Goal: Find contact information: Find contact information

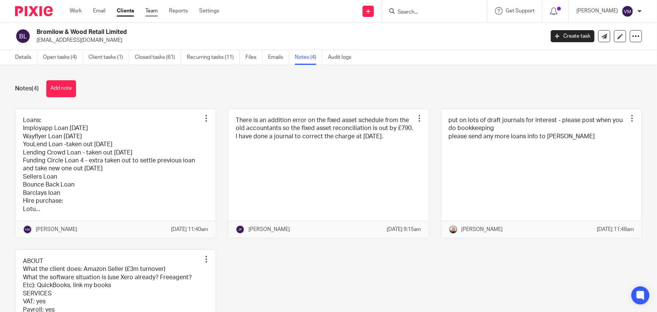
click at [153, 10] on link "Team" at bounding box center [151, 11] width 12 height 8
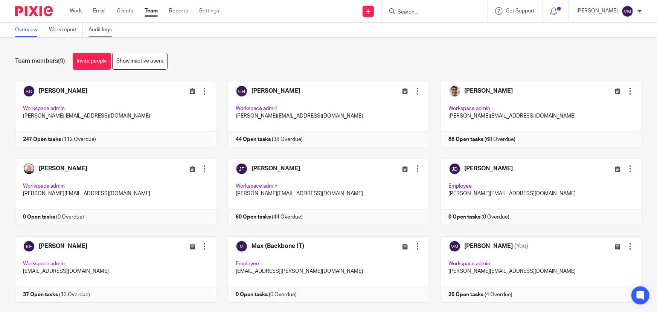
click at [110, 33] on link "Audit logs" at bounding box center [102, 30] width 29 height 15
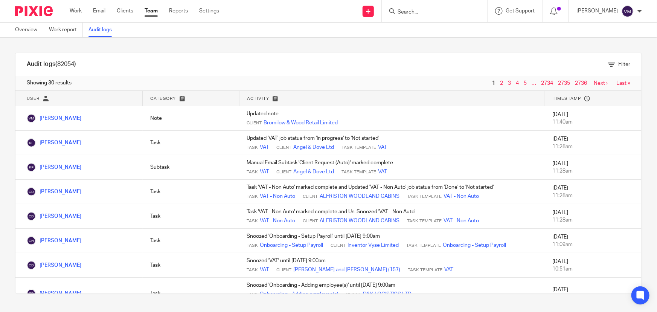
scroll to position [34, 0]
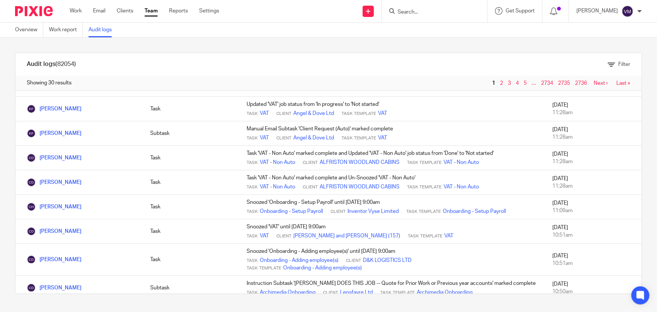
click at [151, 11] on link "Team" at bounding box center [151, 11] width 13 height 8
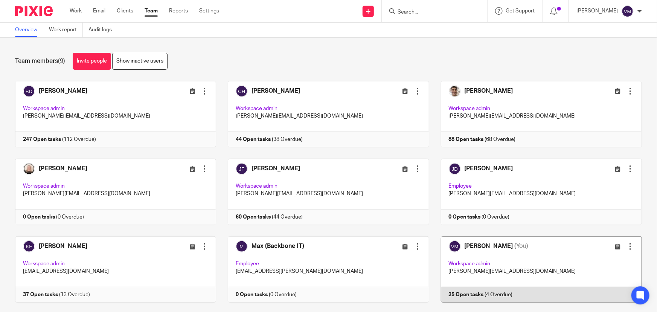
click at [488, 289] on link at bounding box center [535, 269] width 213 height 66
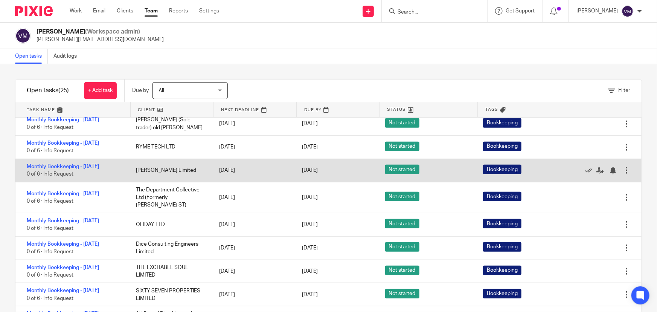
scroll to position [205, 0]
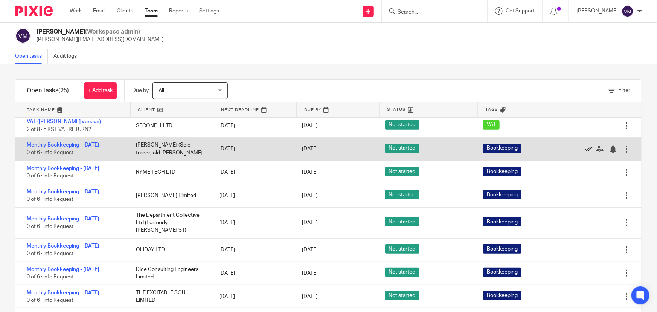
click at [585, 153] on icon at bounding box center [589, 149] width 8 height 8
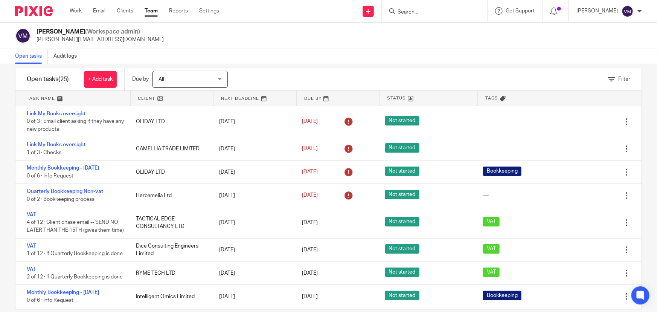
scroll to position [0, 0]
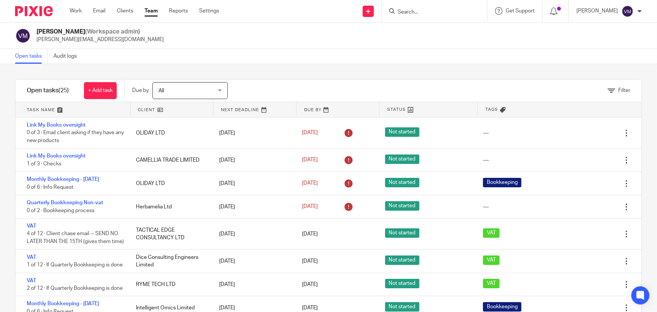
click at [425, 12] on input "Search" at bounding box center [431, 12] width 68 height 7
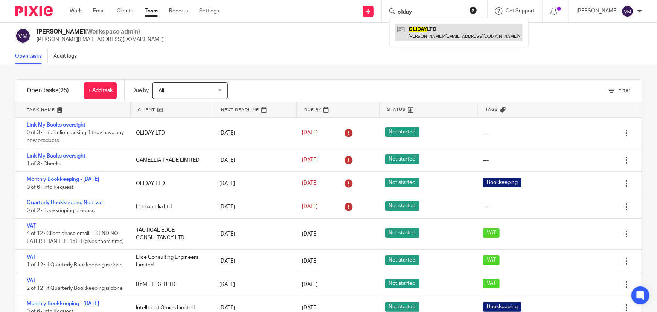
type input "oliday"
click at [433, 34] on link at bounding box center [458, 32] width 127 height 17
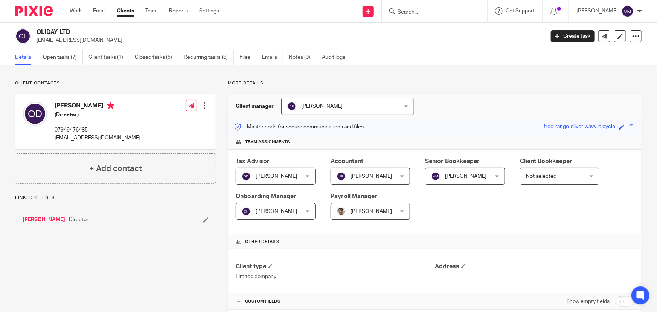
click at [269, 53] on link "Emails" at bounding box center [272, 57] width 21 height 15
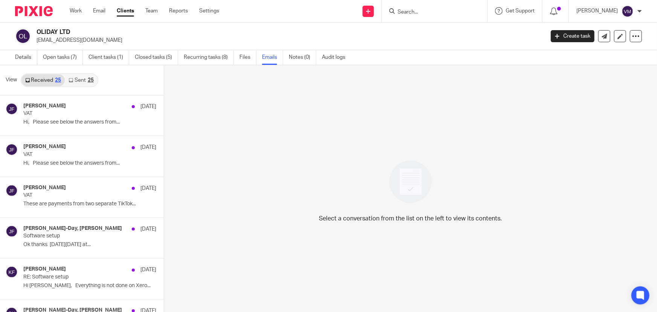
click at [78, 79] on link "Sent 25" at bounding box center [81, 80] width 32 height 12
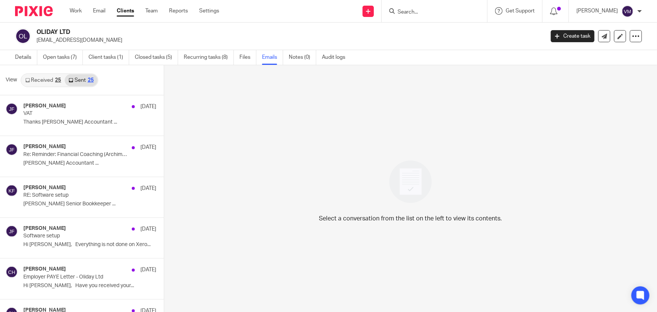
scroll to position [1, 0]
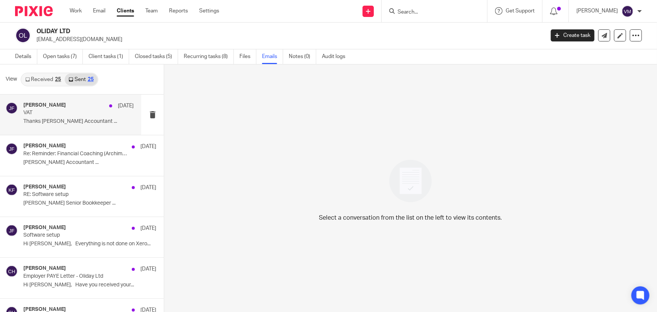
click at [67, 102] on div "[PERSON_NAME] [DATE]" at bounding box center [78, 106] width 110 height 8
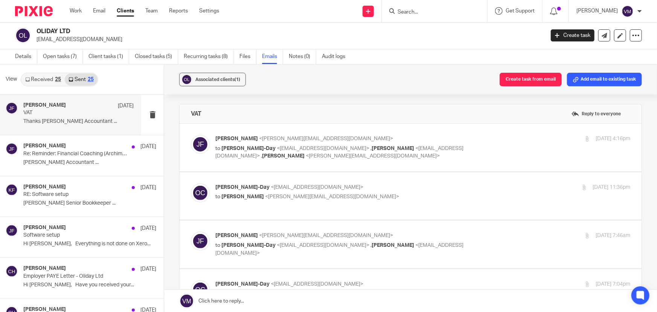
scroll to position [0, 0]
click at [521, 136] on div "4 Sep 2025 4:16pm" at bounding box center [561, 139] width 138 height 8
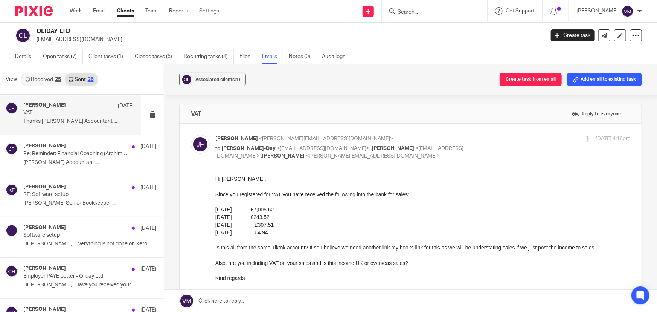
click at [191, 134] on input "checkbox" at bounding box center [190, 134] width 0 height 0
checkbox input "false"
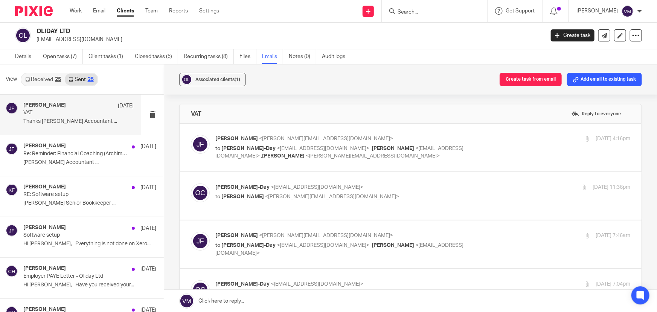
click at [469, 188] on p "Oliver Channon-Day <o.channonday8@gmail.com>" at bounding box center [353, 187] width 277 height 8
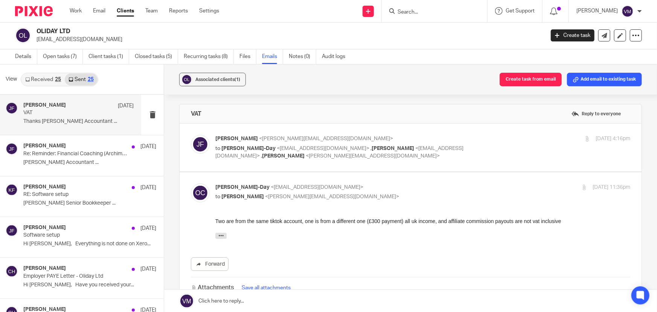
click at [454, 174] on label at bounding box center [411, 252] width 462 height 160
click at [191, 183] on input "checkbox" at bounding box center [190, 183] width 0 height 0
checkbox input "false"
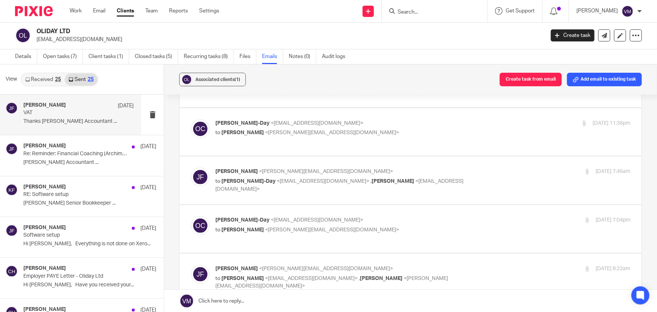
scroll to position [68, 0]
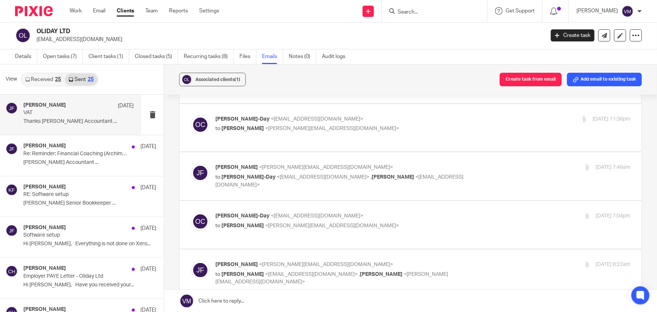
click at [515, 166] on div "5 Sep 2025 7:46am" at bounding box center [561, 167] width 138 height 8
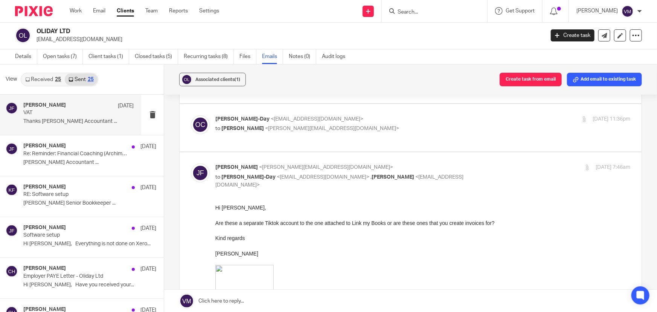
scroll to position [0, 0]
click at [191, 163] on input "checkbox" at bounding box center [190, 163] width 0 height 0
checkbox input "false"
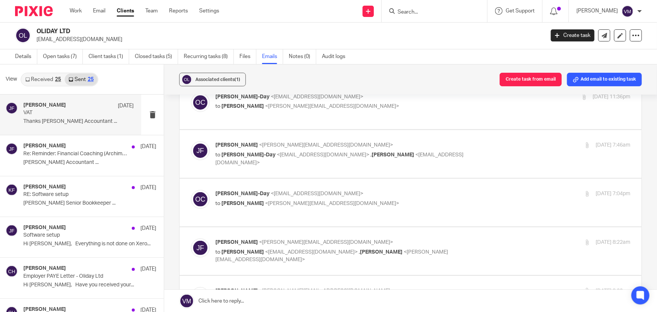
scroll to position [102, 0]
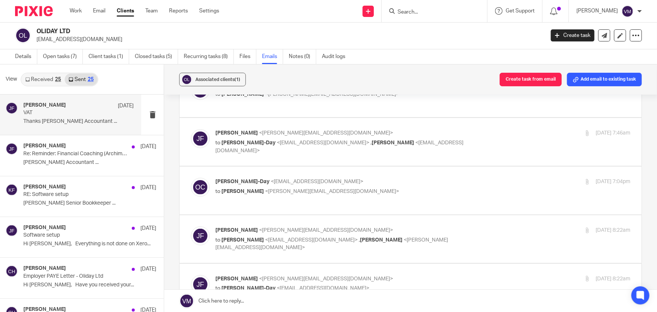
click at [500, 175] on label at bounding box center [411, 190] width 462 height 48
click at [191, 177] on input "checkbox" at bounding box center [190, 177] width 0 height 0
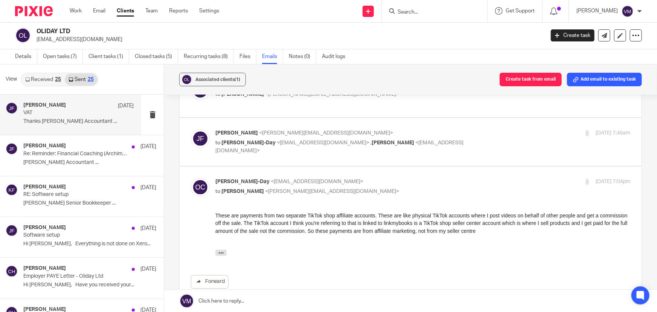
scroll to position [0, 0]
click at [462, 169] on label at bounding box center [411, 254] width 462 height 177
click at [191, 177] on input "checkbox" at bounding box center [190, 177] width 0 height 0
checkbox input "false"
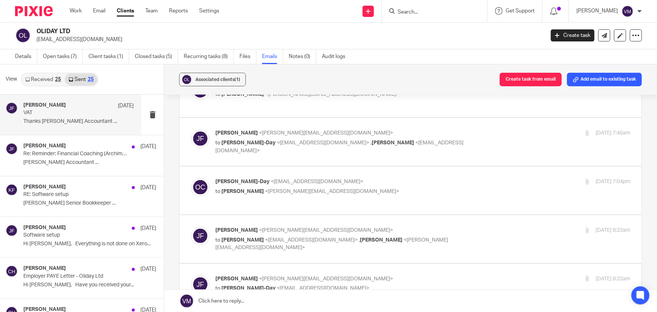
click at [511, 222] on label at bounding box center [411, 239] width 462 height 48
click at [191, 226] on input "checkbox" at bounding box center [190, 226] width 0 height 0
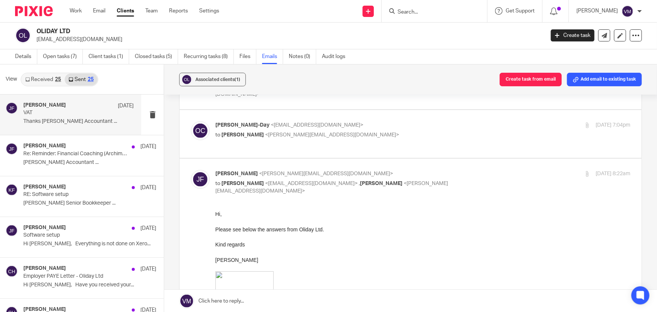
scroll to position [171, 0]
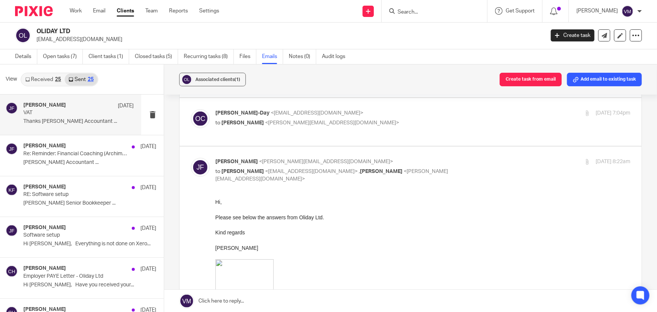
click at [191, 157] on input "checkbox" at bounding box center [190, 157] width 0 height 0
checkbox input "false"
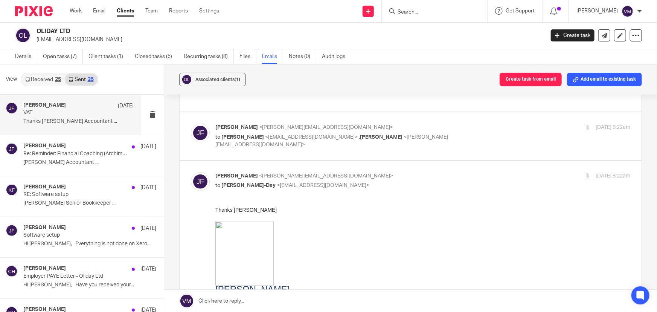
click at [191, 172] on input "checkbox" at bounding box center [190, 172] width 0 height 0
checkbox input "false"
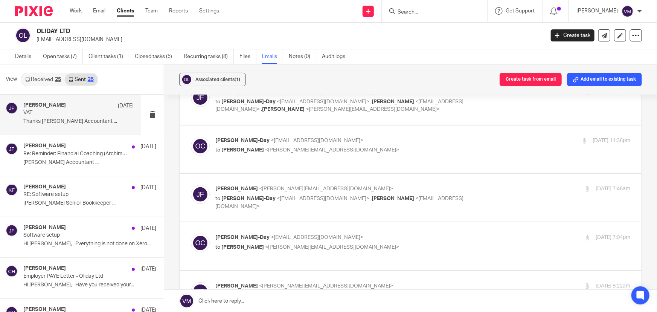
scroll to position [28, 0]
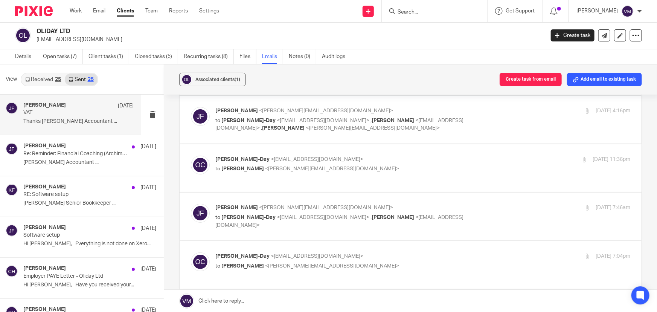
click at [492, 158] on div "[DATE] 11:36pm" at bounding box center [561, 159] width 138 height 8
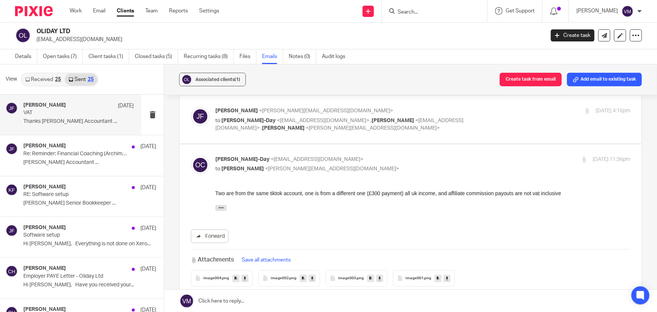
scroll to position [0, 0]
click at [492, 156] on div "[DATE] 11:36pm" at bounding box center [561, 159] width 138 height 8
checkbox input "false"
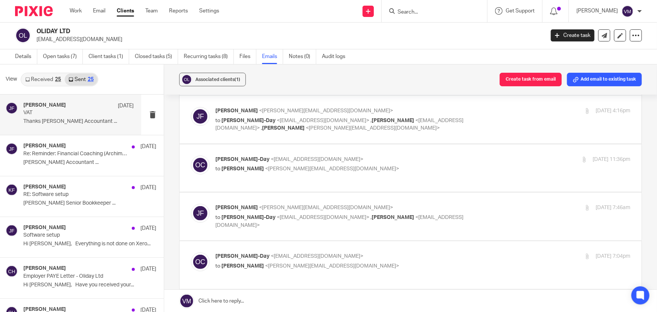
click at [503, 204] on div "[DATE] 7:46am" at bounding box center [561, 208] width 138 height 8
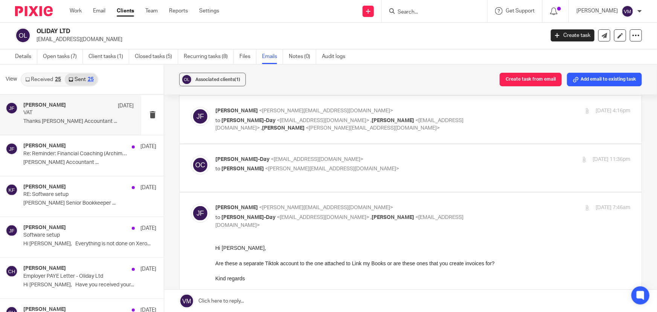
click at [191, 203] on input "checkbox" at bounding box center [190, 203] width 0 height 0
checkbox input "false"
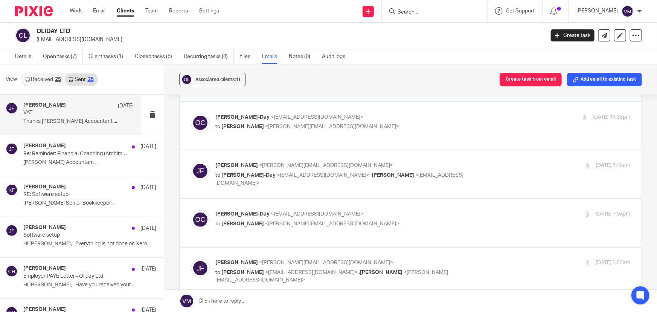
scroll to position [96, 0]
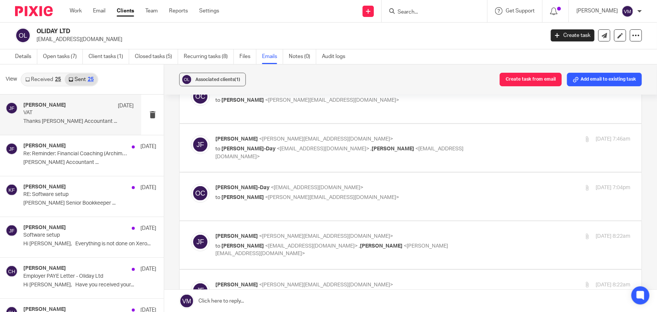
click at [509, 185] on div "[DATE] 7:04pm" at bounding box center [561, 188] width 138 height 8
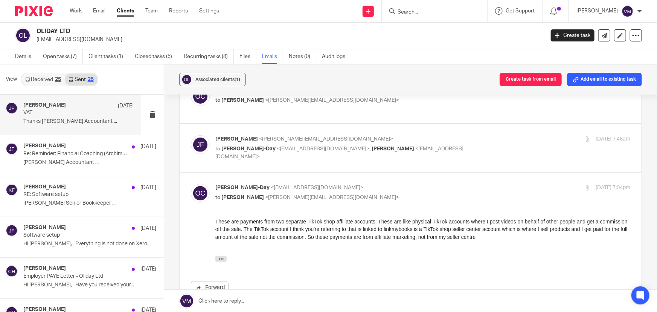
scroll to position [0, 0]
click at [460, 178] on label at bounding box center [411, 260] width 462 height 177
click at [191, 183] on input "checkbox" at bounding box center [190, 183] width 0 height 0
checkbox input "false"
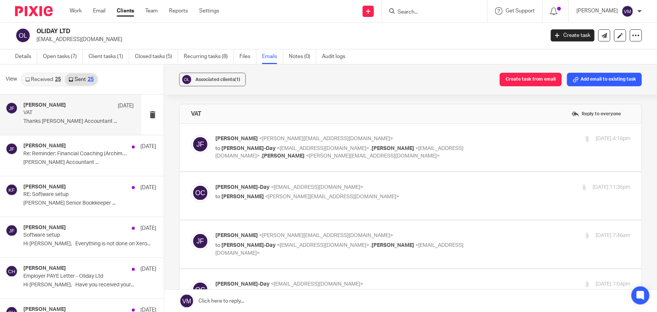
click at [460, 184] on p "Oliver Channon-Day <o.channonday8@gmail.com>" at bounding box center [353, 187] width 277 height 8
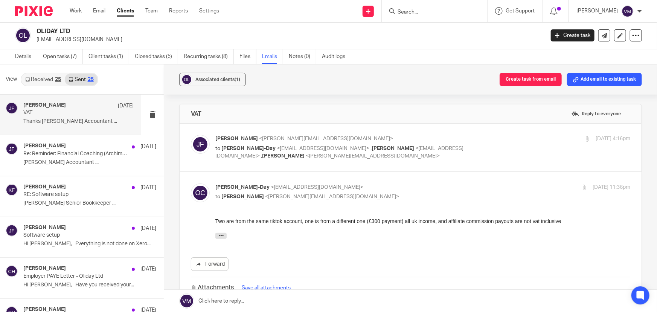
click at [463, 179] on label at bounding box center [411, 252] width 462 height 160
click at [191, 183] on input "checkbox" at bounding box center [190, 183] width 0 height 0
checkbox input "false"
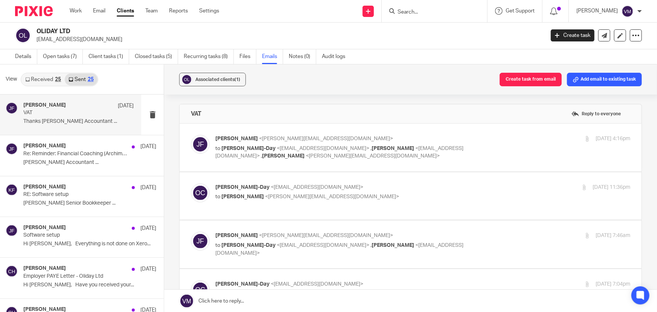
click at [526, 128] on label at bounding box center [411, 147] width 462 height 48
click at [191, 134] on input "checkbox" at bounding box center [190, 134] width 0 height 0
checkbox input "true"
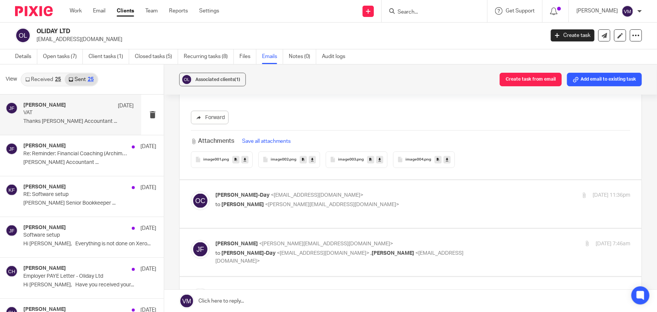
scroll to position [445, 0]
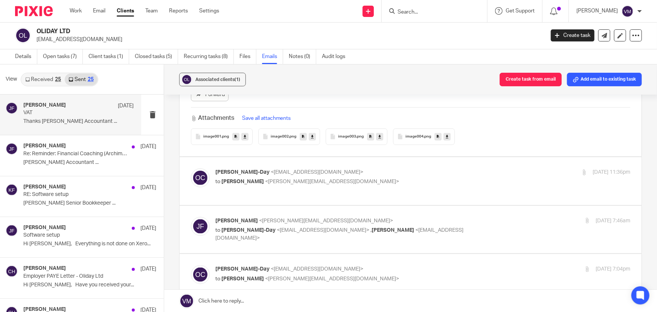
click at [391, 173] on p "Oliver Channon-Day <o.channonday8@gmail.com>" at bounding box center [353, 172] width 277 height 8
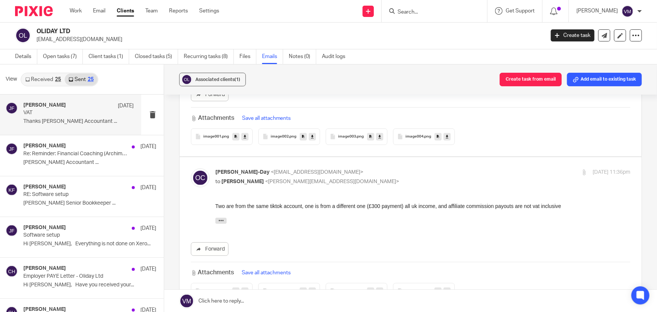
scroll to position [410, 0]
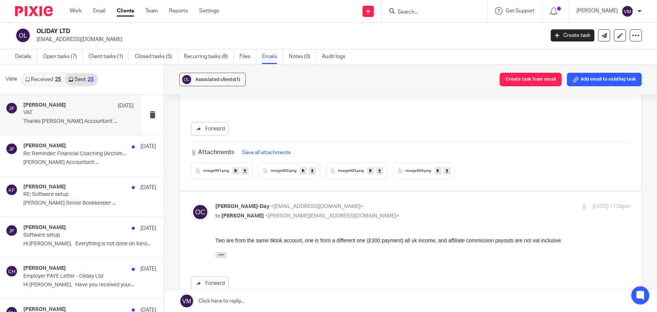
click at [454, 197] on label at bounding box center [411, 271] width 462 height 160
click at [191, 202] on input "checkbox" at bounding box center [190, 202] width 0 height 0
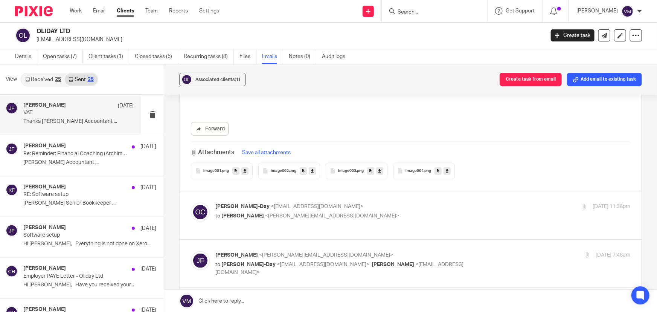
click at [449, 204] on p "Oliver Channon-Day <o.channonday8@gmail.com>" at bounding box center [353, 207] width 277 height 8
checkbox input "true"
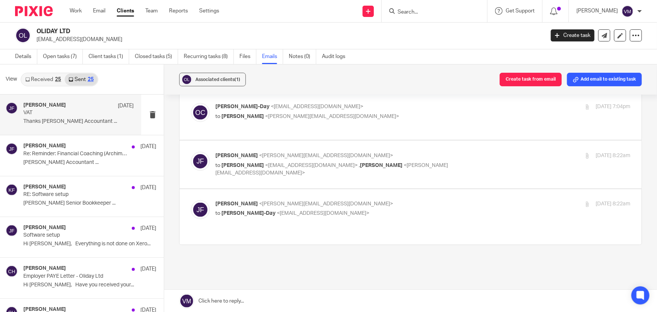
scroll to position [684, 0]
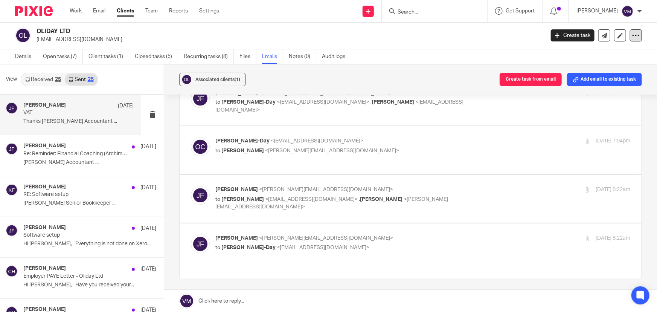
click at [632, 37] on icon at bounding box center [636, 36] width 8 height 8
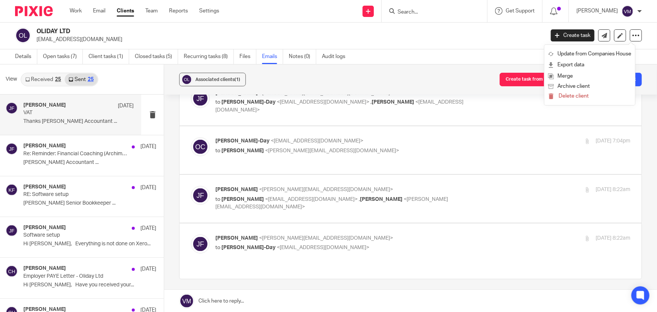
click at [434, 29] on h2 "OLIDAY LTD" at bounding box center [238, 31] width 402 height 8
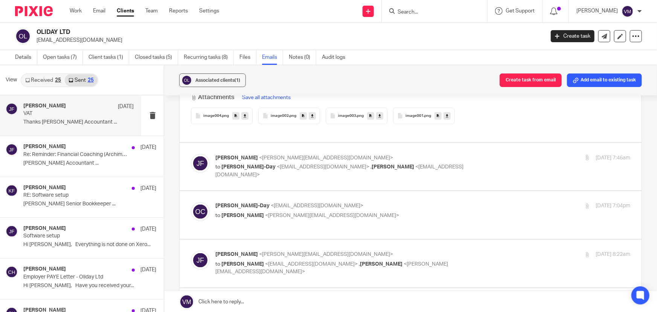
scroll to position [632, 0]
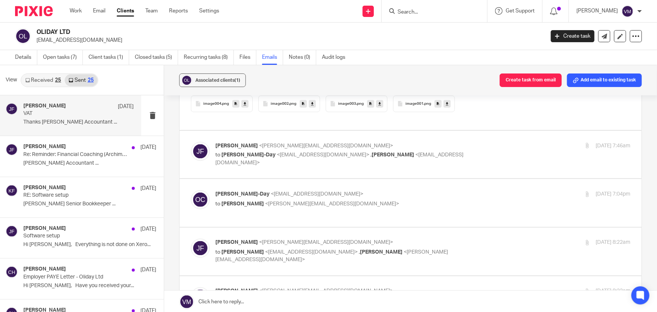
click at [496, 190] on div "[DATE] 7:04pm" at bounding box center [561, 194] width 138 height 8
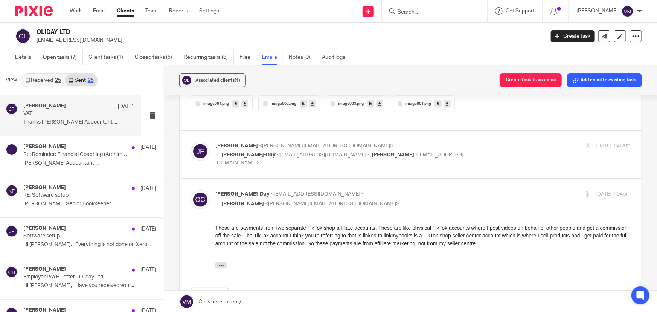
scroll to position [0, 0]
click at [494, 179] on label at bounding box center [411, 267] width 462 height 177
click at [191, 190] on input "checkbox" at bounding box center [190, 190] width 0 height 0
checkbox input "false"
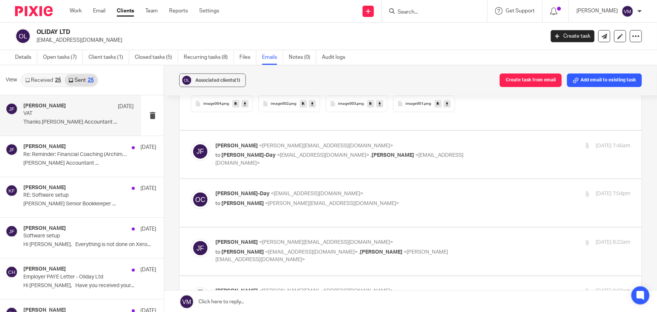
click at [507, 142] on div "[DATE] 7:46am" at bounding box center [561, 146] width 138 height 8
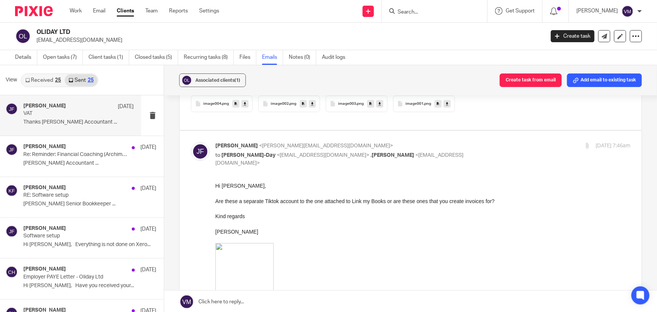
click at [507, 142] on div "[DATE] 7:46am" at bounding box center [561, 146] width 138 height 8
checkbox input "false"
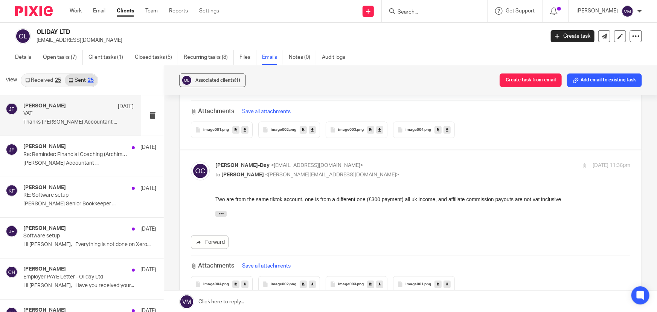
scroll to position [445, 0]
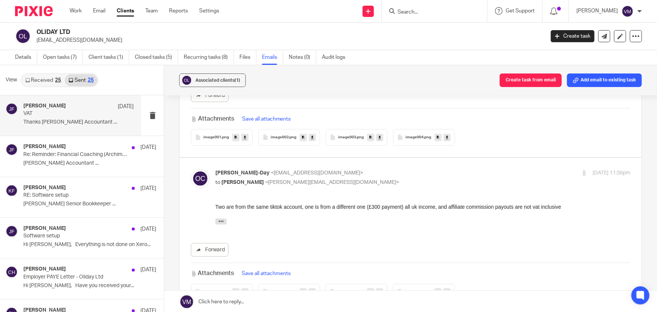
drag, startPoint x: 406, startPoint y: 206, endPoint x: 430, endPoint y: 207, distance: 23.7
click at [430, 207] on div "Two are from the same tiktok account, one is from a different one (£300 payment…" at bounding box center [422, 207] width 415 height 8
drag, startPoint x: 220, startPoint y: 206, endPoint x: 434, endPoint y: 208, distance: 214.2
click at [434, 208] on div "Two are from the same tiktok account, one is from a different one (£300 payment…" at bounding box center [422, 207] width 415 height 8
drag, startPoint x: 438, startPoint y: 206, endPoint x: 553, endPoint y: 209, distance: 114.9
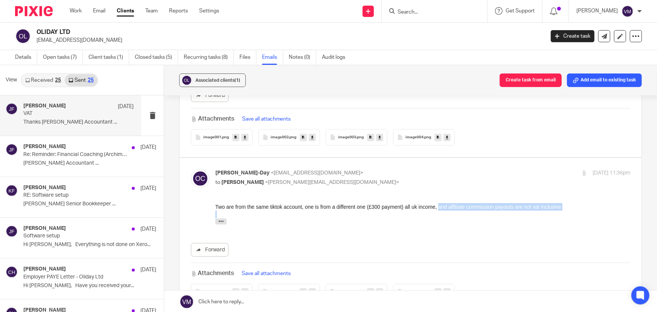
click at [551, 210] on div "Two are from the same tiktok account, one is from a different one (£300 payment…" at bounding box center [422, 215] width 415 height 25
click at [466, 224] on div "On Thu, 4 Sep 2025 at 16:16, Jill Fox < jill@archimediaaccounts.co.uk > wrote: …" at bounding box center [422, 223] width 415 height 10
drag, startPoint x: 449, startPoint y: 207, endPoint x: 561, endPoint y: 209, distance: 112.2
click at [561, 209] on div "Two are from the same tiktok account, one is from a different one (£300 payment…" at bounding box center [422, 207] width 415 height 8
click at [577, 209] on div "Two are from the same tiktok account, one is from a different one (£300 payment…" at bounding box center [422, 207] width 415 height 8
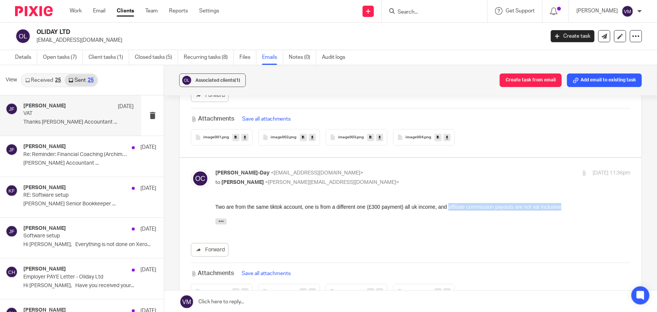
drag, startPoint x: 448, startPoint y: 207, endPoint x: 561, endPoint y: 206, distance: 113.3
click at [561, 206] on div "Two are from the same tiktok account, one is from a different one (£300 payment…" at bounding box center [422, 207] width 415 height 8
click at [568, 206] on div "Two are from the same tiktok account, one is from a different one (£300 payment…" at bounding box center [422, 207] width 415 height 8
click at [495, 214] on div "On Thu, 4 Sep 2025 at 16:16, Jill Fox < jill@archimediaaccounts.co.uk > wrote: …" at bounding box center [422, 218] width 415 height 17
drag, startPoint x: 448, startPoint y: 206, endPoint x: 560, endPoint y: 206, distance: 111.4
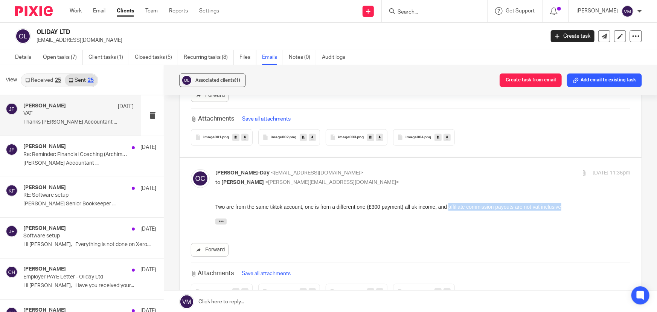
click at [560, 206] on div "Two are from the same tiktok account, one is from a different one (£300 payment…" at bounding box center [422, 207] width 415 height 8
click at [451, 228] on div "Forward Attachments Save all attachments image004 .png image002 .png image003 .…" at bounding box center [410, 251] width 439 height 97
click at [473, 207] on div "Two are from the same tiktok account, one is from a different one (£300 payment…" at bounding box center [422, 207] width 415 height 8
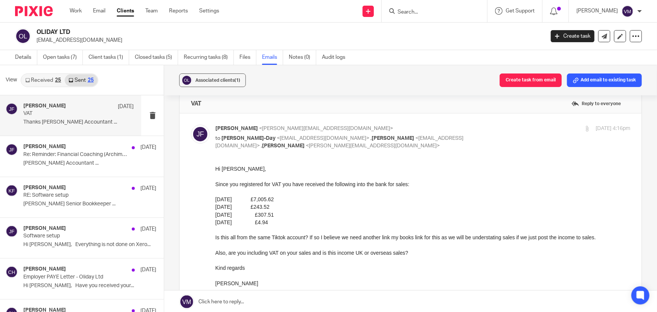
scroll to position [0, 0]
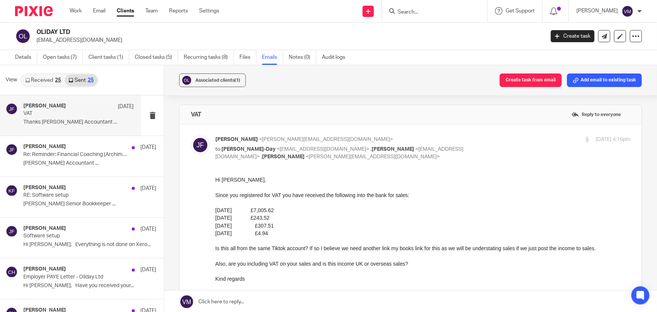
drag, startPoint x: 252, startPoint y: 209, endPoint x: 289, endPoint y: 209, distance: 37.7
click at [289, 209] on p "[DATE] £7,005.62" at bounding box center [422, 210] width 415 height 8
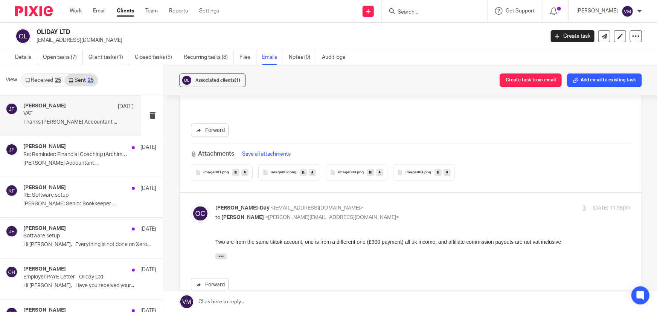
scroll to position [479, 0]
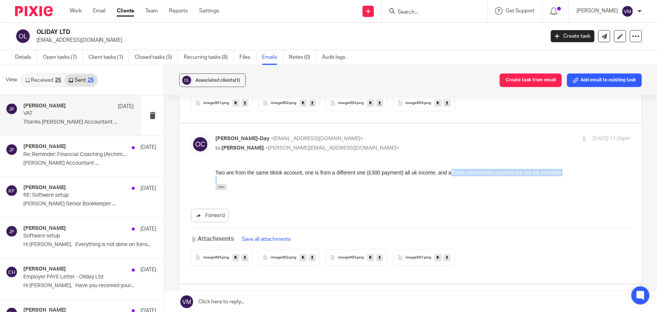
drag, startPoint x: 449, startPoint y: 171, endPoint x: 566, endPoint y: 176, distance: 116.4
click at [564, 176] on div "Two are from the same tiktok account, one is from a different one (£300 payment…" at bounding box center [422, 180] width 415 height 25
click at [571, 172] on div "Two are from the same tiktok account, one is from a different one (£300 payment…" at bounding box center [422, 172] width 415 height 8
click at [498, 178] on div "On Thu, 4 Sep 2025 at 16:16, Jill Fox < jill@archimediaaccounts.co.uk > wrote: …" at bounding box center [422, 184] width 415 height 17
drag, startPoint x: 449, startPoint y: 172, endPoint x: 569, endPoint y: 176, distance: 119.8
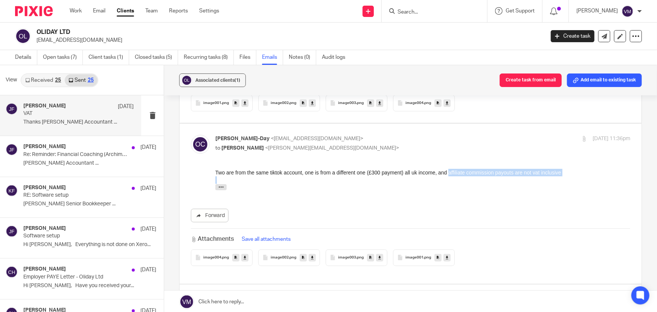
click at [569, 176] on div "Two are from the same tiktok account, one is from a different one (£300 payment…" at bounding box center [422, 180] width 415 height 25
click at [49, 78] on link "Received 25" at bounding box center [42, 80] width 43 height 12
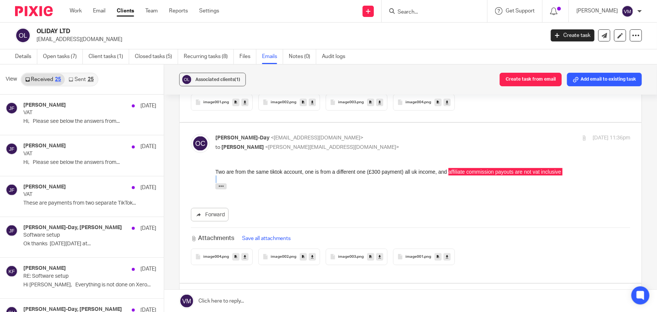
click at [86, 79] on link "Sent 25" at bounding box center [81, 79] width 32 height 12
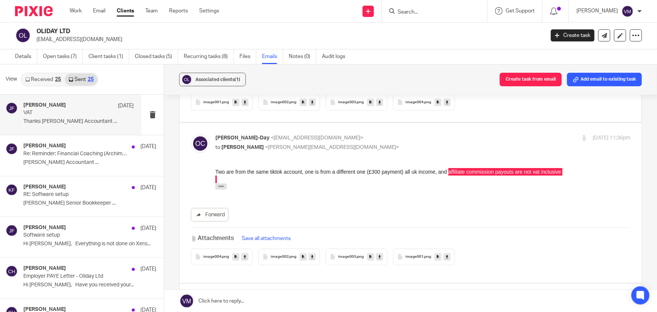
click at [494, 196] on div "Forward Attachments Save all attachments image004 .png image002 .png image003 .…" at bounding box center [410, 216] width 439 height 97
click at [528, 161] on div "Oliver Channon-Day <o.channonday8@gmail.com> to Jill Fox <jill@archimediaaccoun…" at bounding box center [410, 202] width 439 height 137
click at [530, 173] on div "Two are from the same tiktok account, one is from a different one (£300 payment…" at bounding box center [422, 172] width 415 height 8
click at [153, 9] on link "Team" at bounding box center [151, 11] width 12 height 8
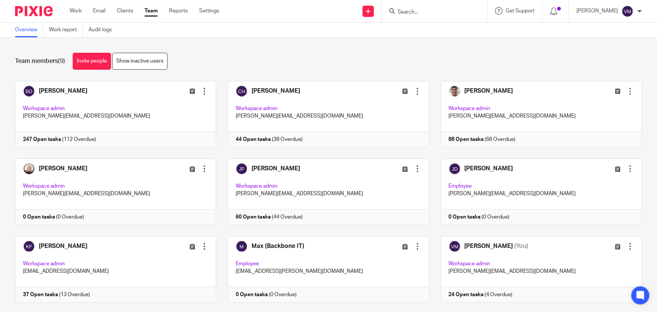
click at [422, 8] on form at bounding box center [437, 10] width 80 height 9
click at [421, 10] on input "Search" at bounding box center [431, 12] width 68 height 7
type input "oliday"
click at [450, 35] on link at bounding box center [458, 32] width 127 height 17
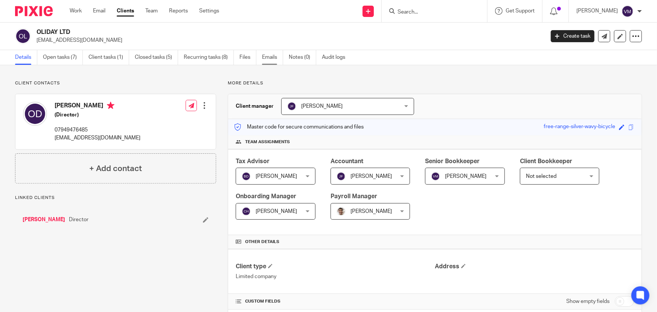
click at [273, 59] on link "Emails" at bounding box center [272, 57] width 21 height 15
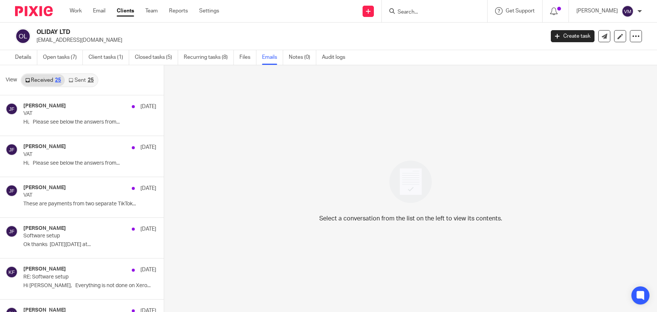
click at [88, 76] on link "Sent 25" at bounding box center [81, 80] width 32 height 12
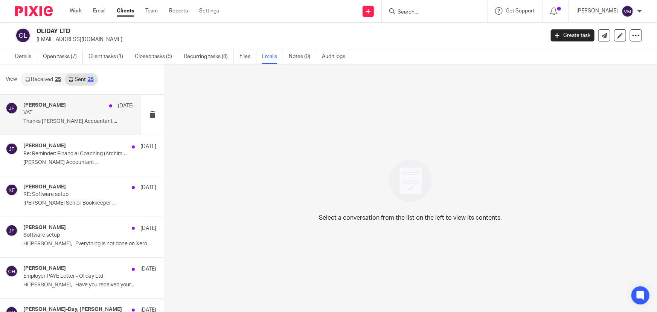
click at [53, 109] on div "[PERSON_NAME] [DATE]" at bounding box center [78, 106] width 110 height 8
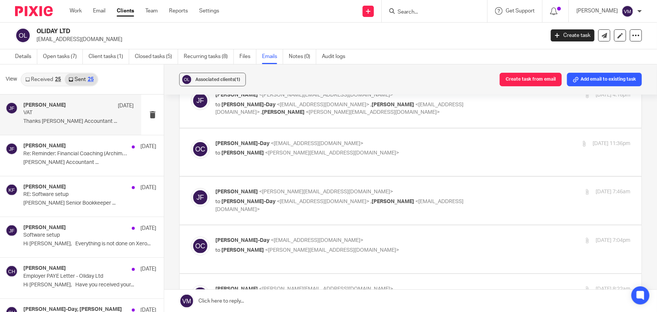
scroll to position [68, 0]
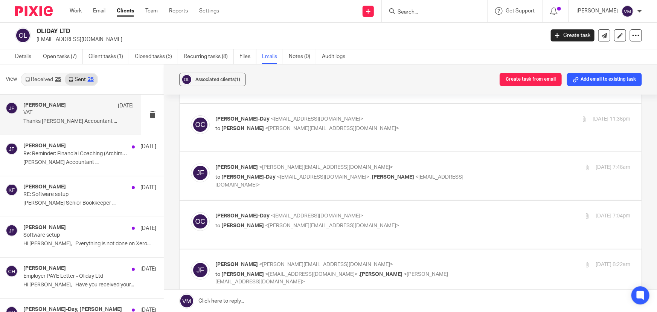
click at [419, 222] on p "to [PERSON_NAME] <[PERSON_NAME][EMAIL_ADDRESS][DOMAIN_NAME]>" at bounding box center [353, 226] width 277 height 8
checkbox input "true"
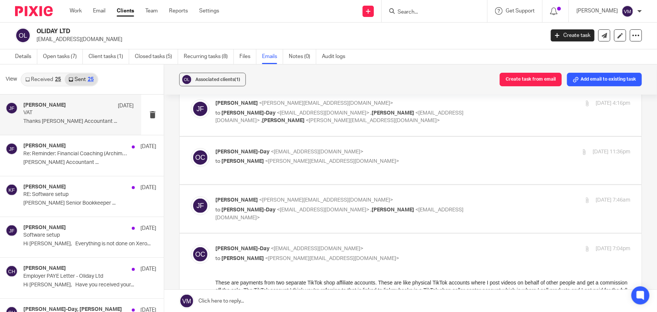
scroll to position [34, 0]
click at [508, 195] on label at bounding box center [411, 210] width 462 height 48
click at [191, 197] on input "checkbox" at bounding box center [190, 197] width 0 height 0
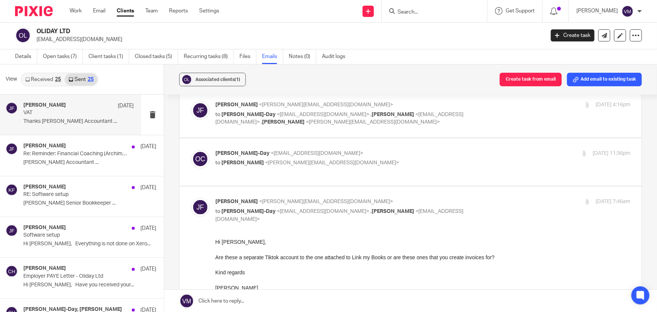
scroll to position [0, 0]
click at [191, 197] on input "checkbox" at bounding box center [190, 197] width 0 height 0
checkbox input "false"
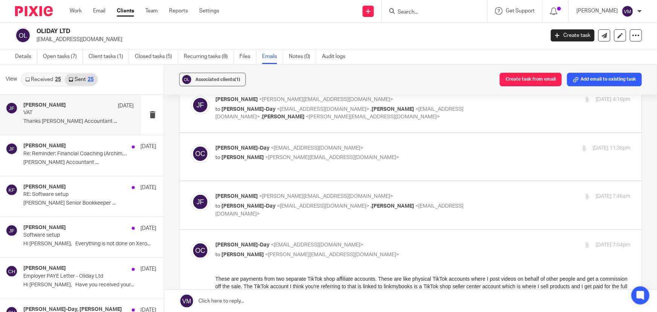
scroll to position [34, 0]
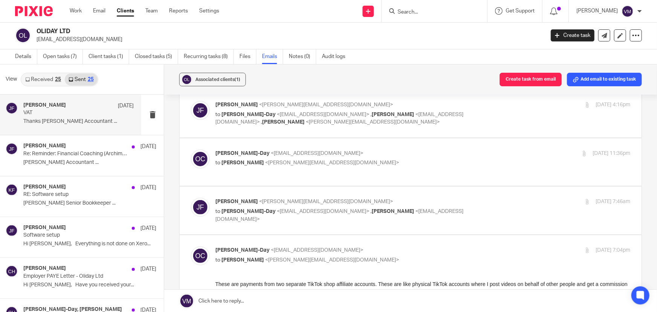
click at [470, 145] on label at bounding box center [411, 162] width 462 height 48
click at [191, 149] on input "checkbox" at bounding box center [190, 149] width 0 height 0
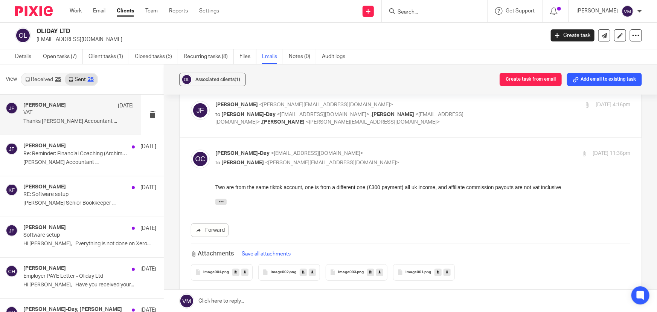
scroll to position [0, 0]
click at [468, 147] on label at bounding box center [411, 218] width 462 height 160
click at [191, 149] on input "checkbox" at bounding box center [190, 149] width 0 height 0
checkbox input "false"
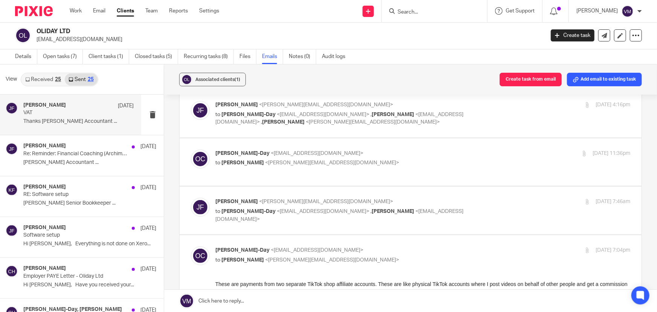
click at [501, 109] on div "[PERSON_NAME] <[PERSON_NAME][EMAIL_ADDRESS][DOMAIN_NAME]> to [PERSON_NAME] <[EM…" at bounding box center [422, 113] width 415 height 25
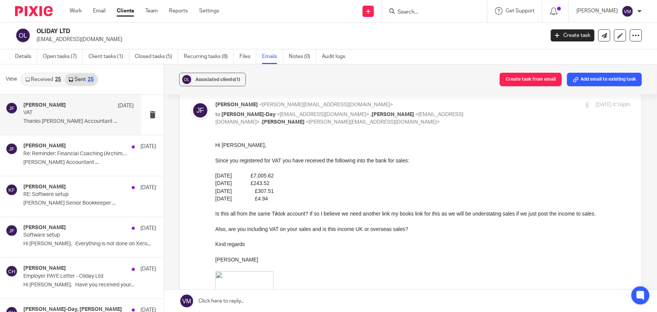
click at [501, 109] on div "[PERSON_NAME] <[PERSON_NAME][EMAIL_ADDRESS][DOMAIN_NAME]> to [PERSON_NAME] <[EM…" at bounding box center [422, 113] width 415 height 25
checkbox input "false"
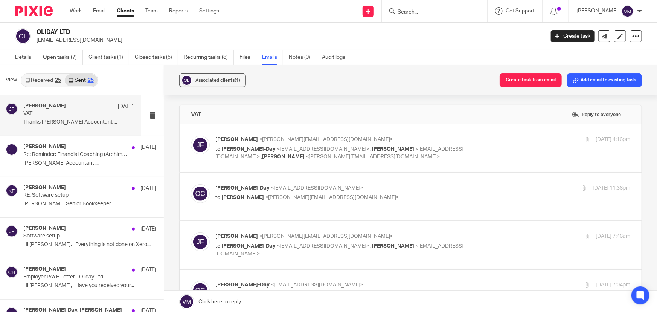
click at [467, 183] on label at bounding box center [411, 197] width 462 height 48
click at [191, 184] on input "checkbox" at bounding box center [190, 184] width 0 height 0
checkbox input "true"
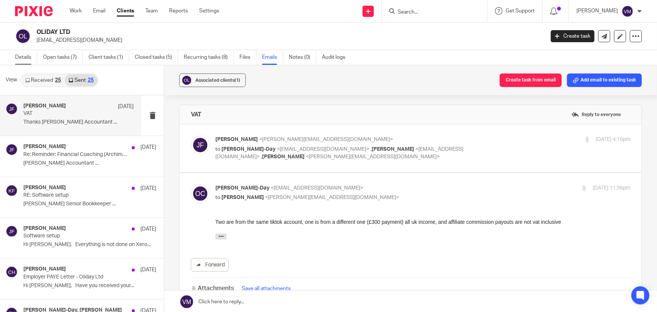
click at [26, 56] on link "Details" at bounding box center [26, 57] width 22 height 15
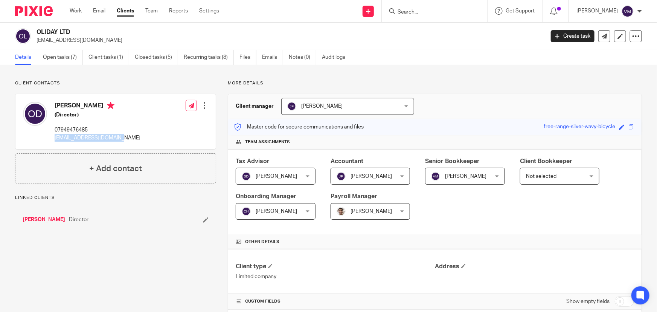
drag, startPoint x: 124, startPoint y: 138, endPoint x: 53, endPoint y: 139, distance: 70.8
click at [53, 139] on div "[PERSON_NAME] (Director) 07949476485 [EMAIL_ADDRESS][DOMAIN_NAME] Edit contact …" at bounding box center [115, 121] width 200 height 55
copy p "[EMAIL_ADDRESS][DOMAIN_NAME]"
